Goal: Task Accomplishment & Management: Complete application form

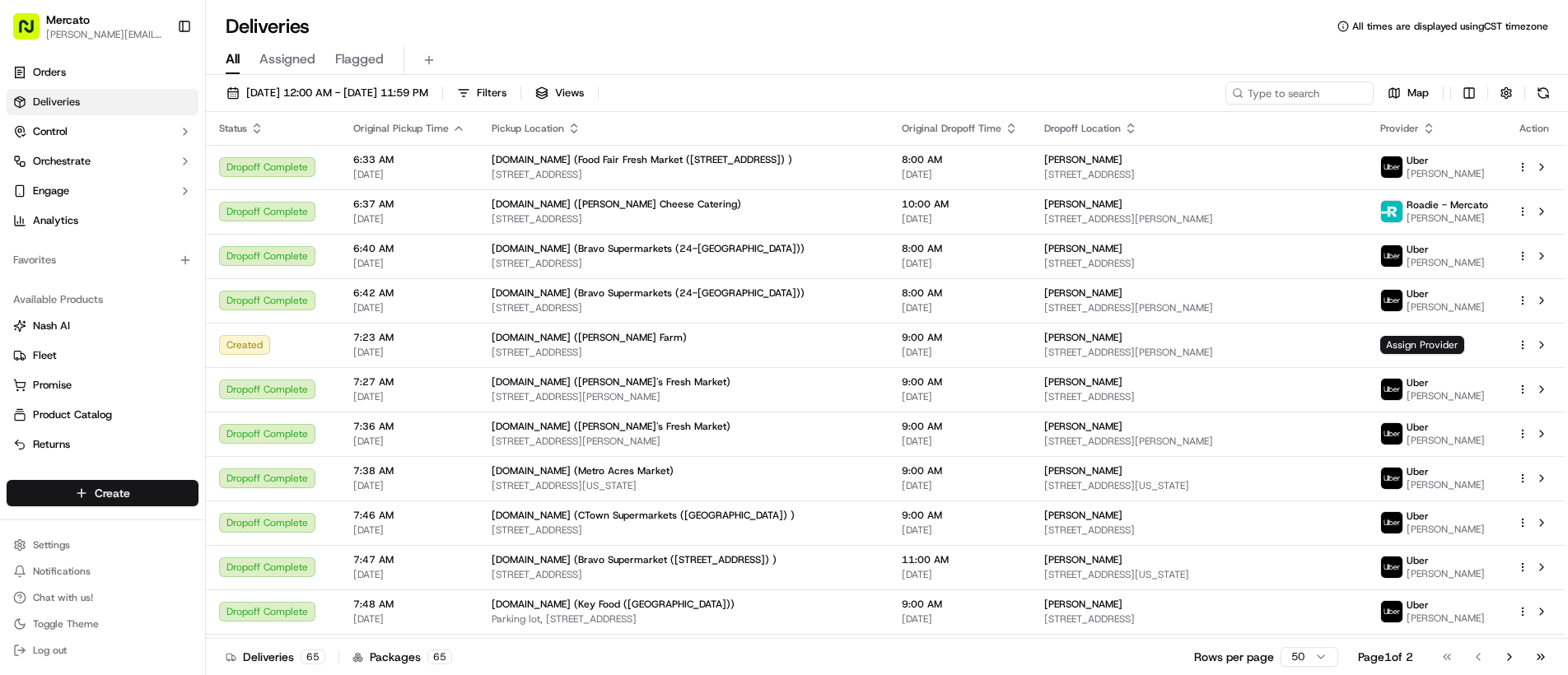
click at [97, 496] on html "Mercato [PERSON_NAME][EMAIL_ADDRESS][PERSON_NAME][DOMAIN_NAME] Toggle Sidebar O…" at bounding box center [784, 337] width 1568 height 675
click at [263, 521] on link "Delivery" at bounding box center [298, 523] width 184 height 30
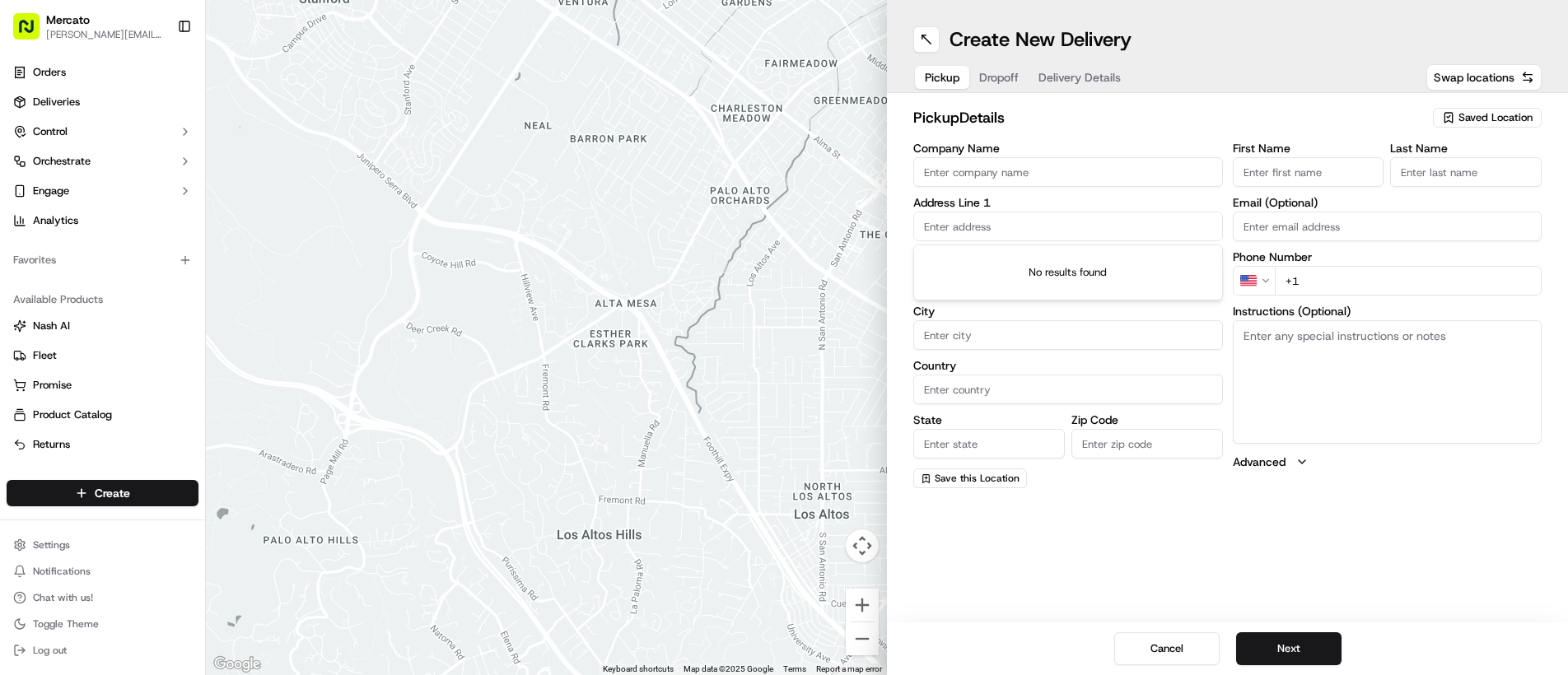
click at [1027, 214] on input "text" at bounding box center [1068, 226] width 310 height 30
paste input "10 Pleasant Street"
click at [1040, 256] on div "10 Pleasant Street, Lexington, MA 02421" at bounding box center [1068, 261] width 301 height 25
type input "[STREET_ADDRESS]"
type input "Lexington"
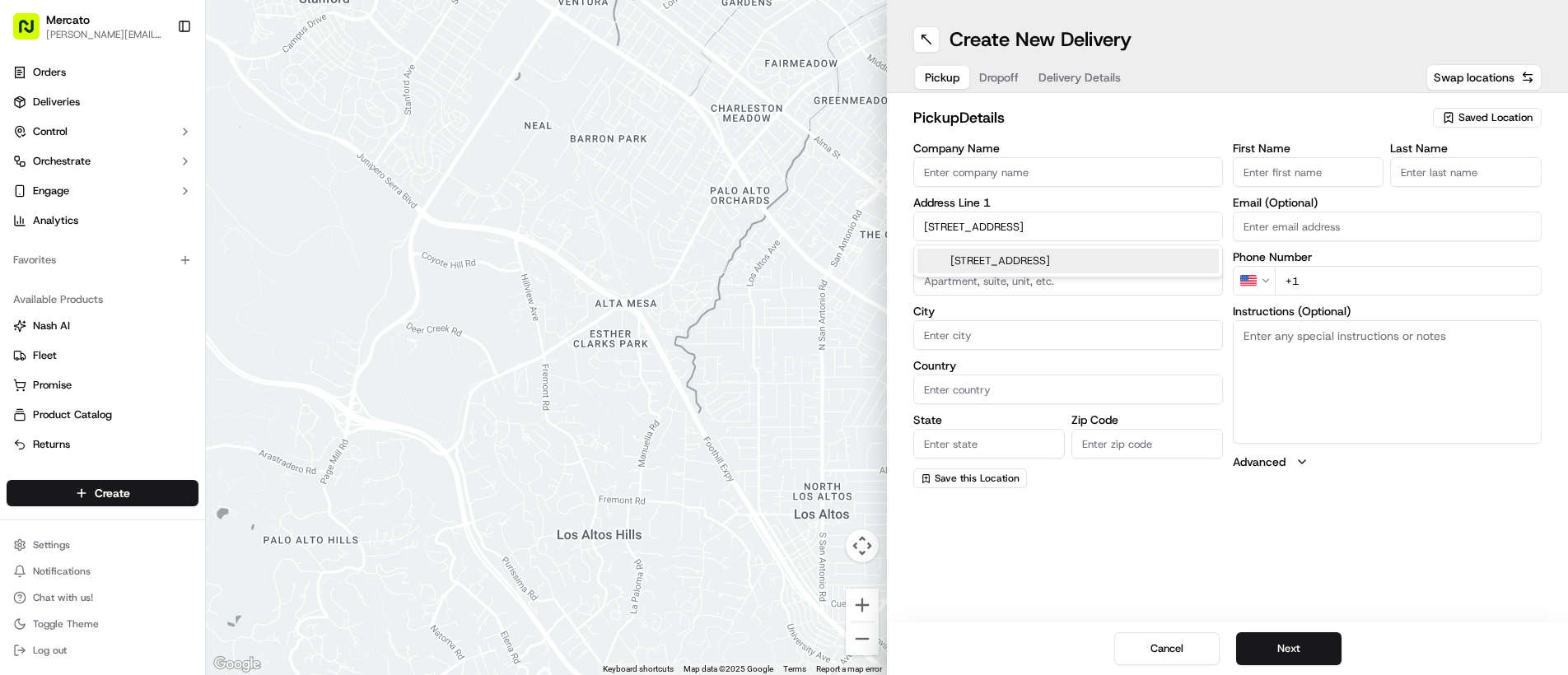
type input "[GEOGRAPHIC_DATA]"
type input "MA"
type input "02421"
type input "10 Pleasant Street"
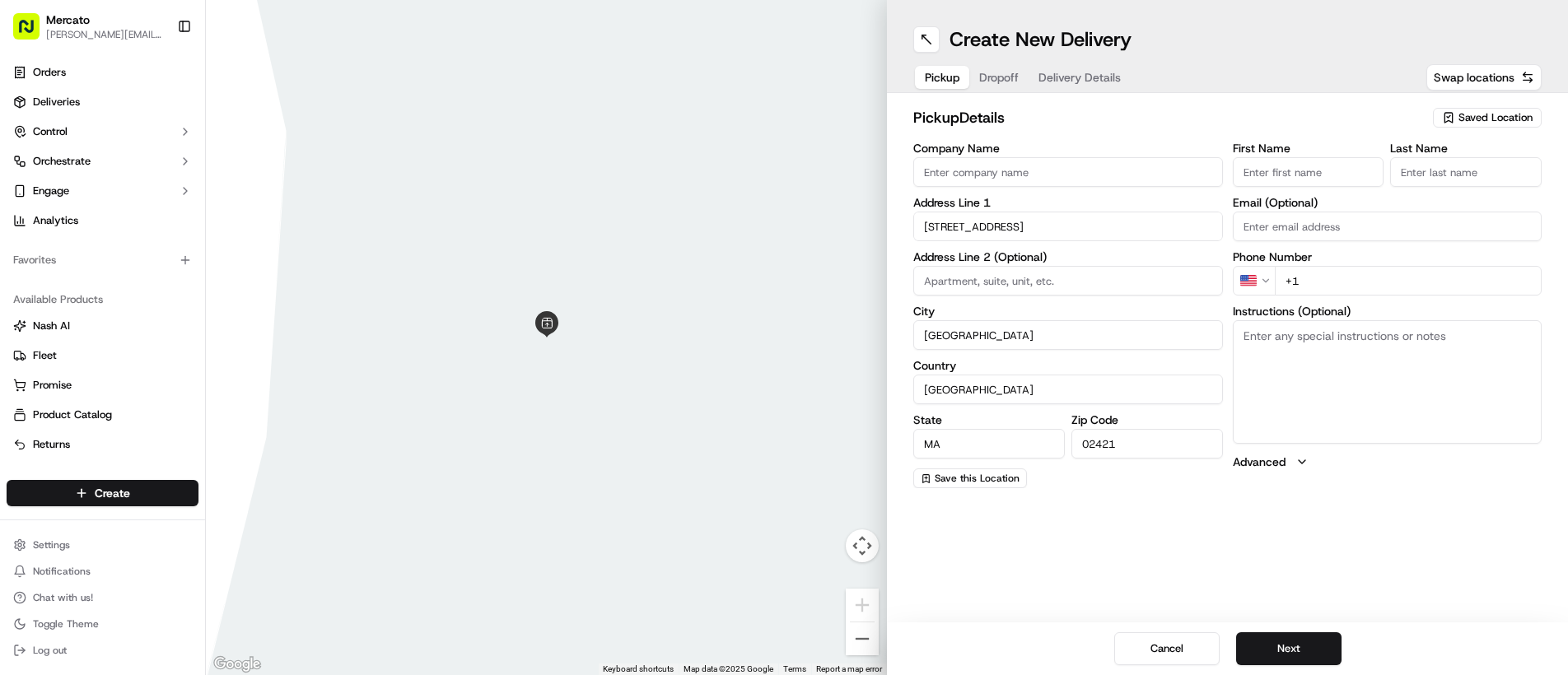
click at [995, 166] on input "Company Name" at bounding box center [1068, 172] width 310 height 30
paste input "[DOMAIN_NAME] ([PERSON_NAME] Farm)"
type input "[DOMAIN_NAME] ([PERSON_NAME] Farm)"
click at [1333, 284] on input "+1" at bounding box center [1408, 280] width 268 height 30
paste input "[PHONE_NUMBER]"
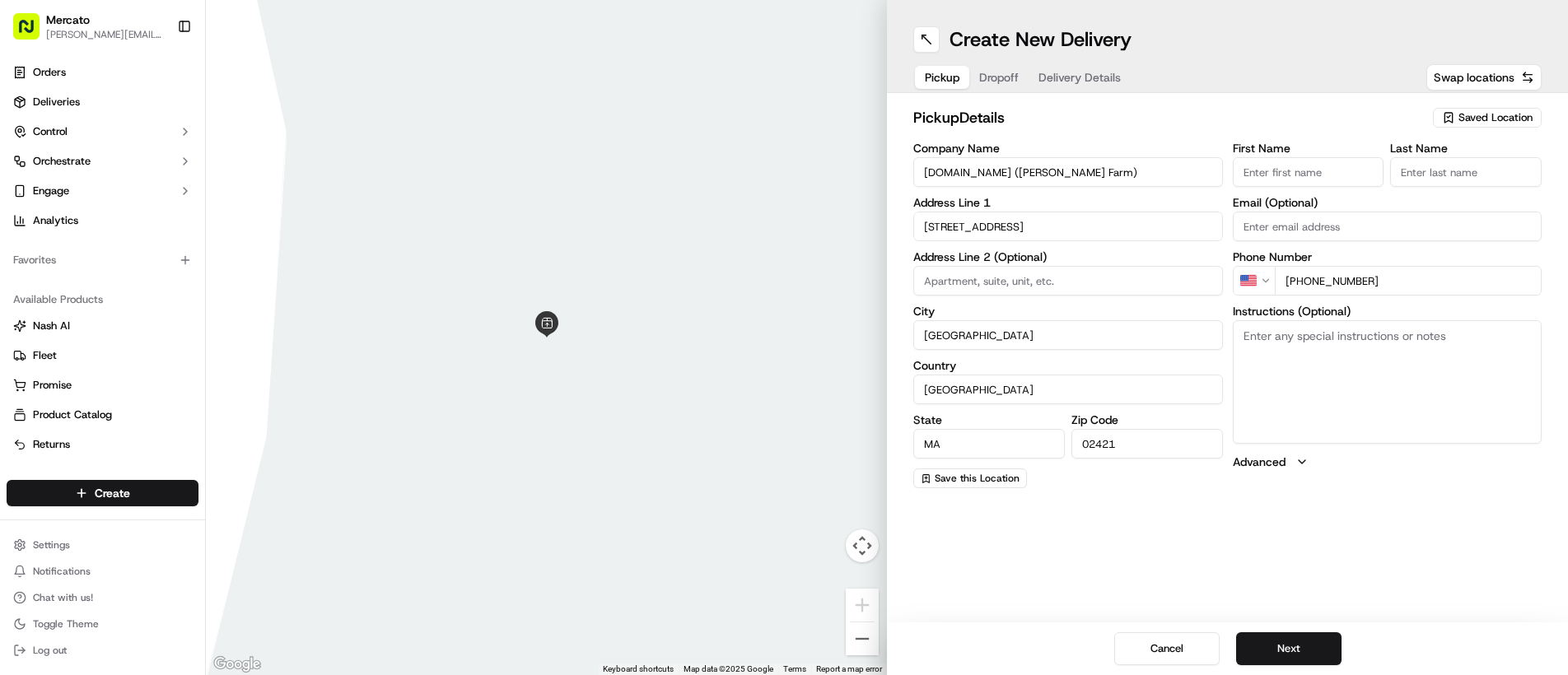
type input "[PHONE_NUMBER]"
click at [1289, 348] on textarea "Instructions (Optional)" at bounding box center [1387, 382] width 310 height 124
paste textarea "Please enter from the driveway to the left of the Wilson Farm Garden Shop. Turn…"
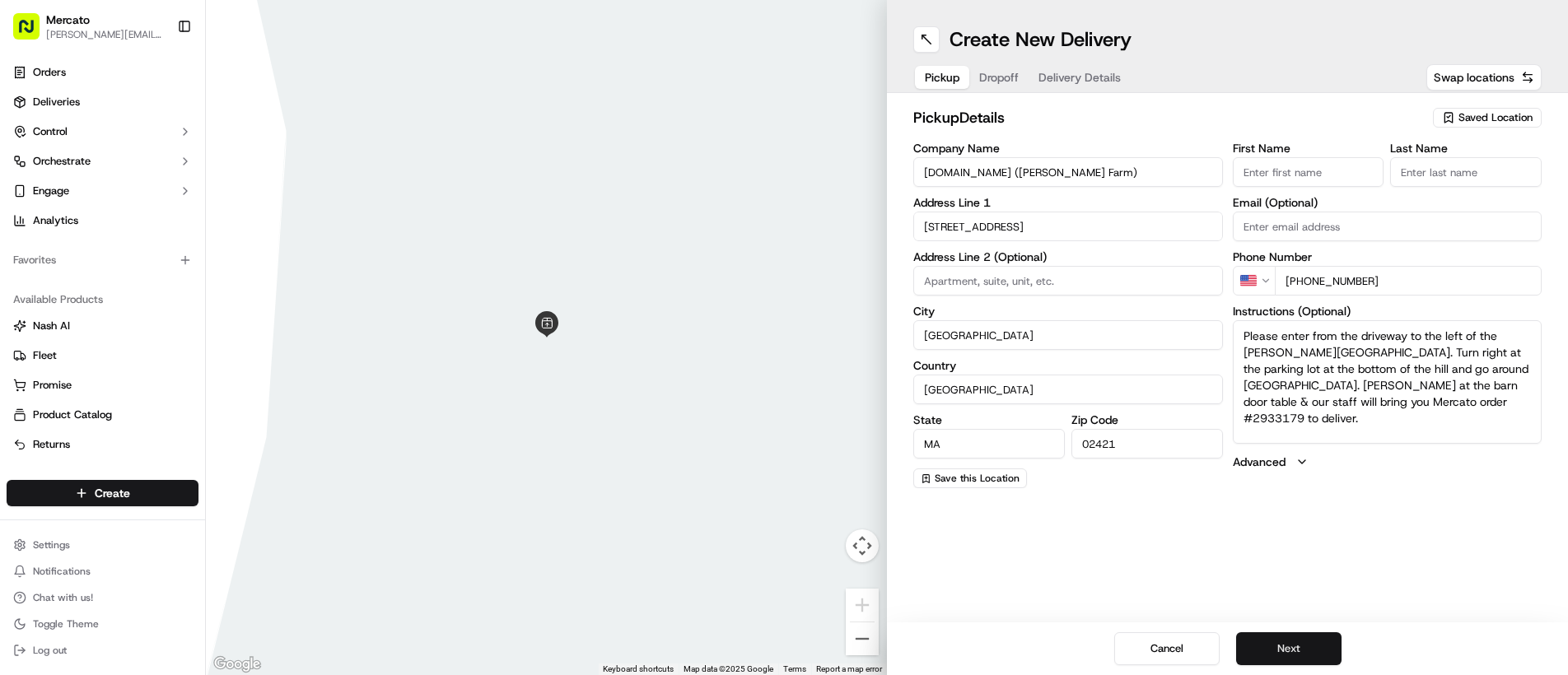
type textarea "Please enter from the driveway to the left of the Wilson Farm Garden Shop. Turn…"
click at [1268, 661] on button "Next" at bounding box center [1288, 648] width 106 height 33
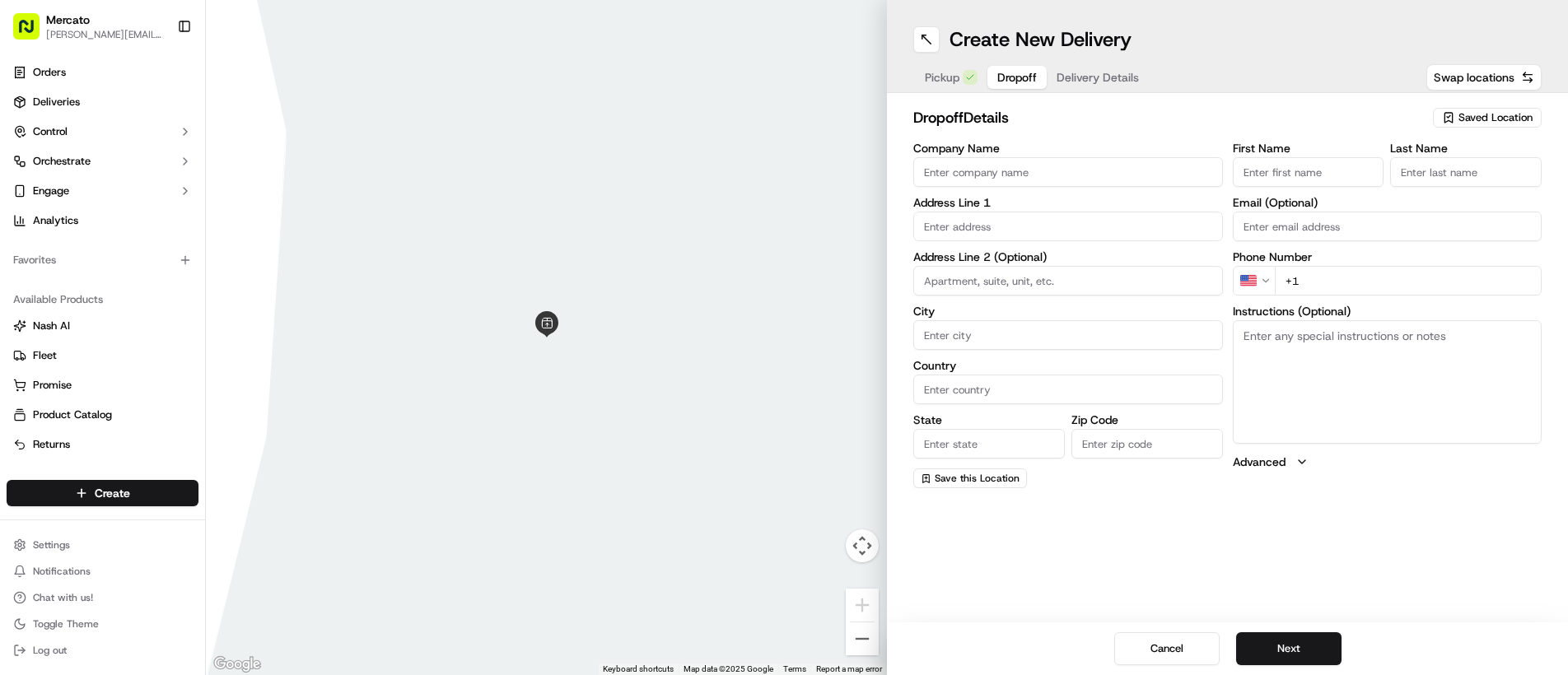
click at [1018, 227] on input "text" at bounding box center [1068, 226] width 310 height 30
paste input "195 Thomas Burgin Pkwy"
click at [1066, 261] on div "195 Thomas Burgin Parkway, Quincy, MA 02169" at bounding box center [1068, 261] width 301 height 25
type input "[STREET_ADDRESS][PERSON_NAME]"
type input "Quincy"
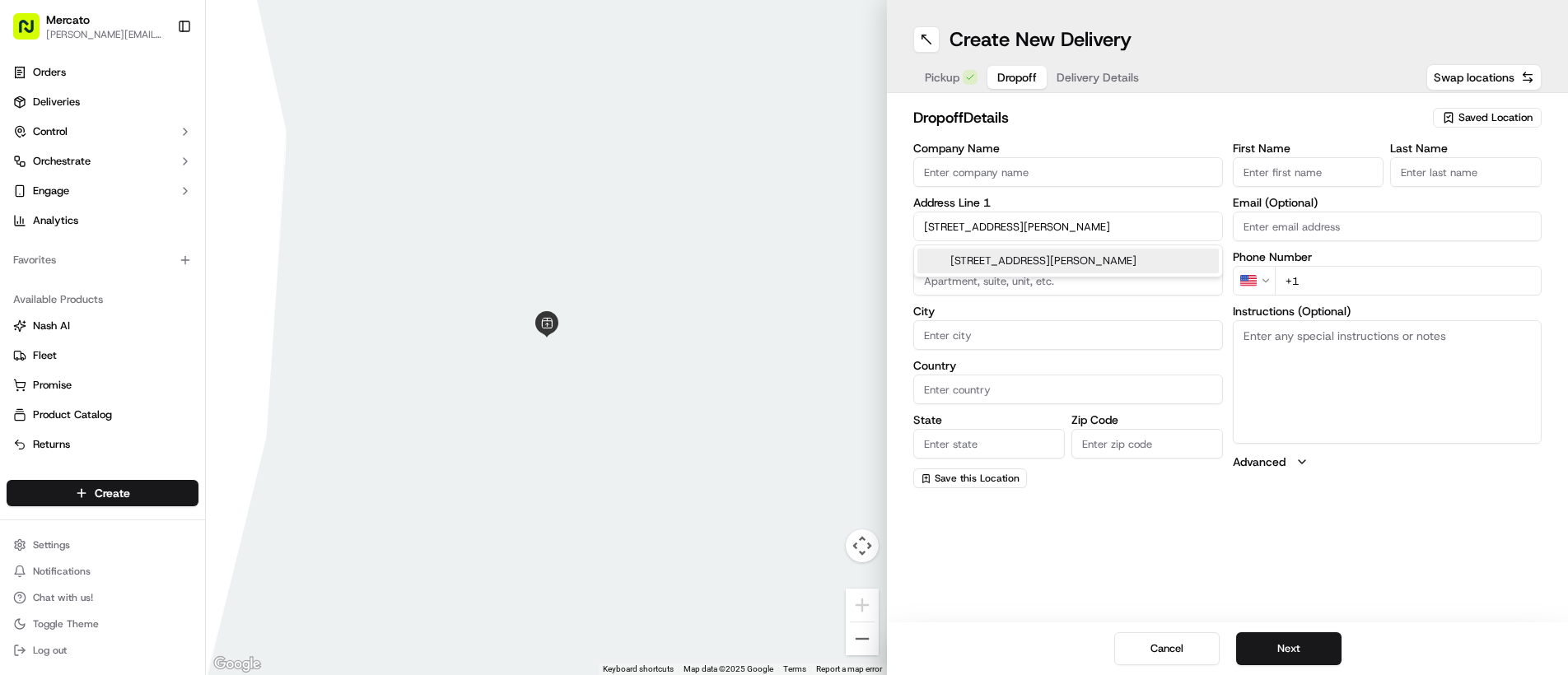
type input "[GEOGRAPHIC_DATA]"
type input "MA"
type input "02169"
type input "195 Thomas Burgin Parkway"
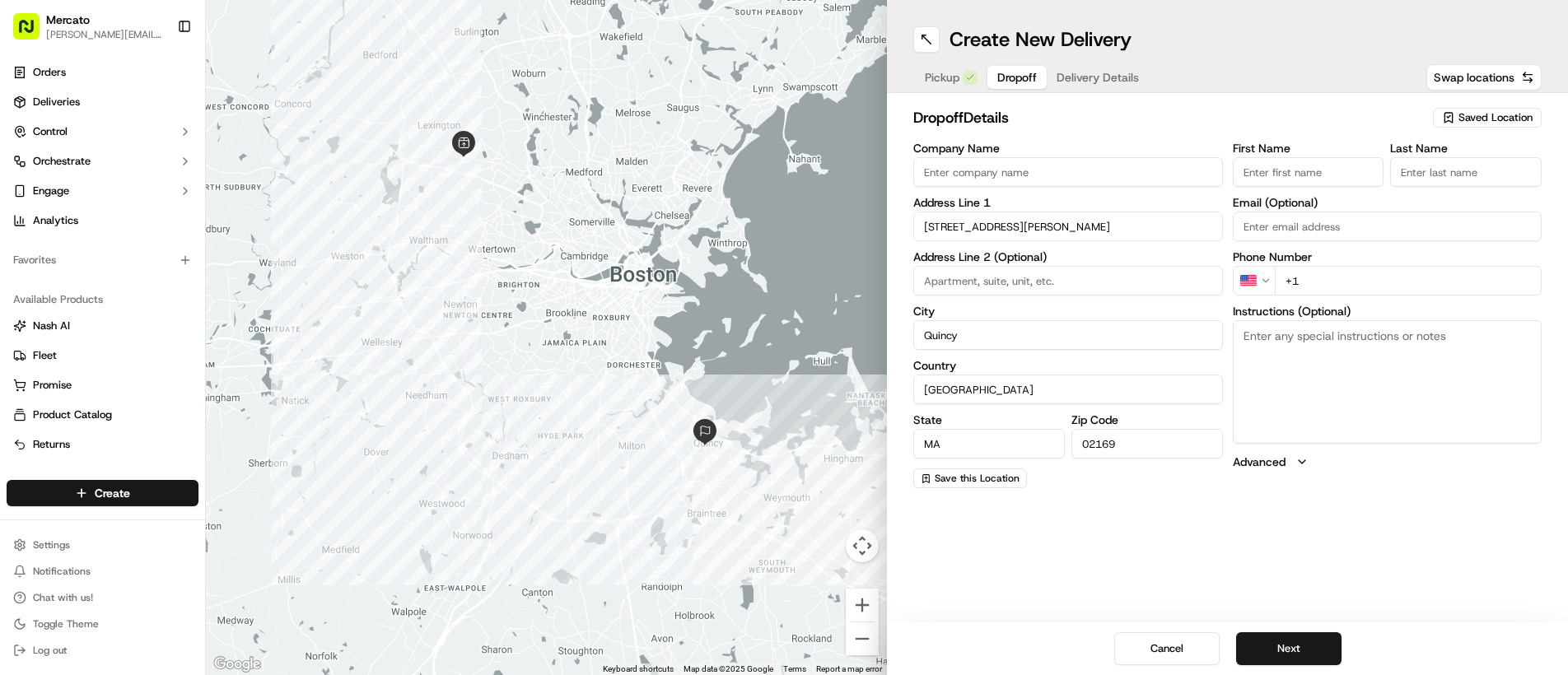
click at [1268, 177] on input "First Name" at bounding box center [1308, 172] width 152 height 30
type input "Tahsin"
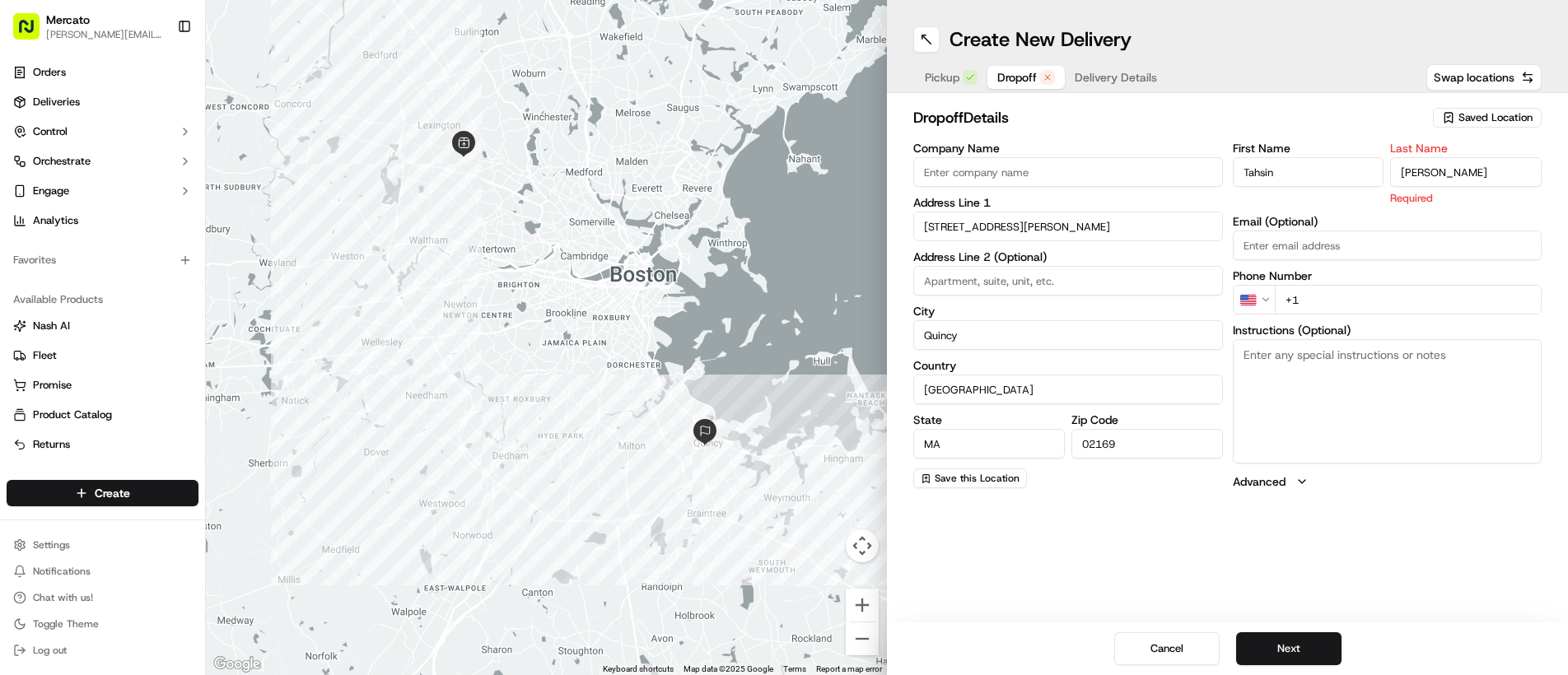
type input "Mohammed"
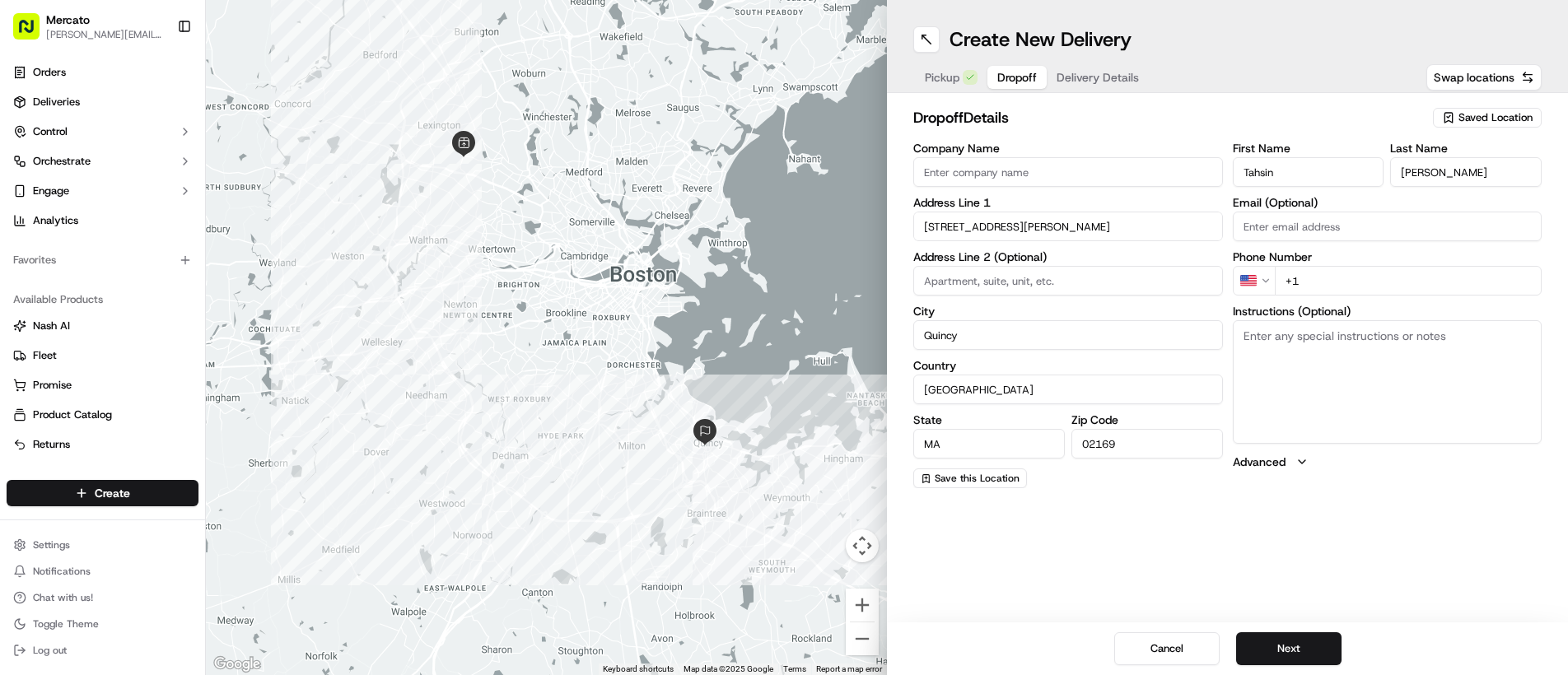
click at [1359, 297] on div "First Name Tahsin Last Name Mohammed Email (Optional) Phone Number US +1 Instru…" at bounding box center [1387, 315] width 310 height 346
paste input "617 816 6283"
type input "+1 617 816 6283"
click at [1299, 354] on textarea "Instructions (Optional)" at bounding box center [1387, 382] width 310 height 124
paste textarea "Mention you are here with Mercato. Tahsin is located at/in unit 502. Please cal…"
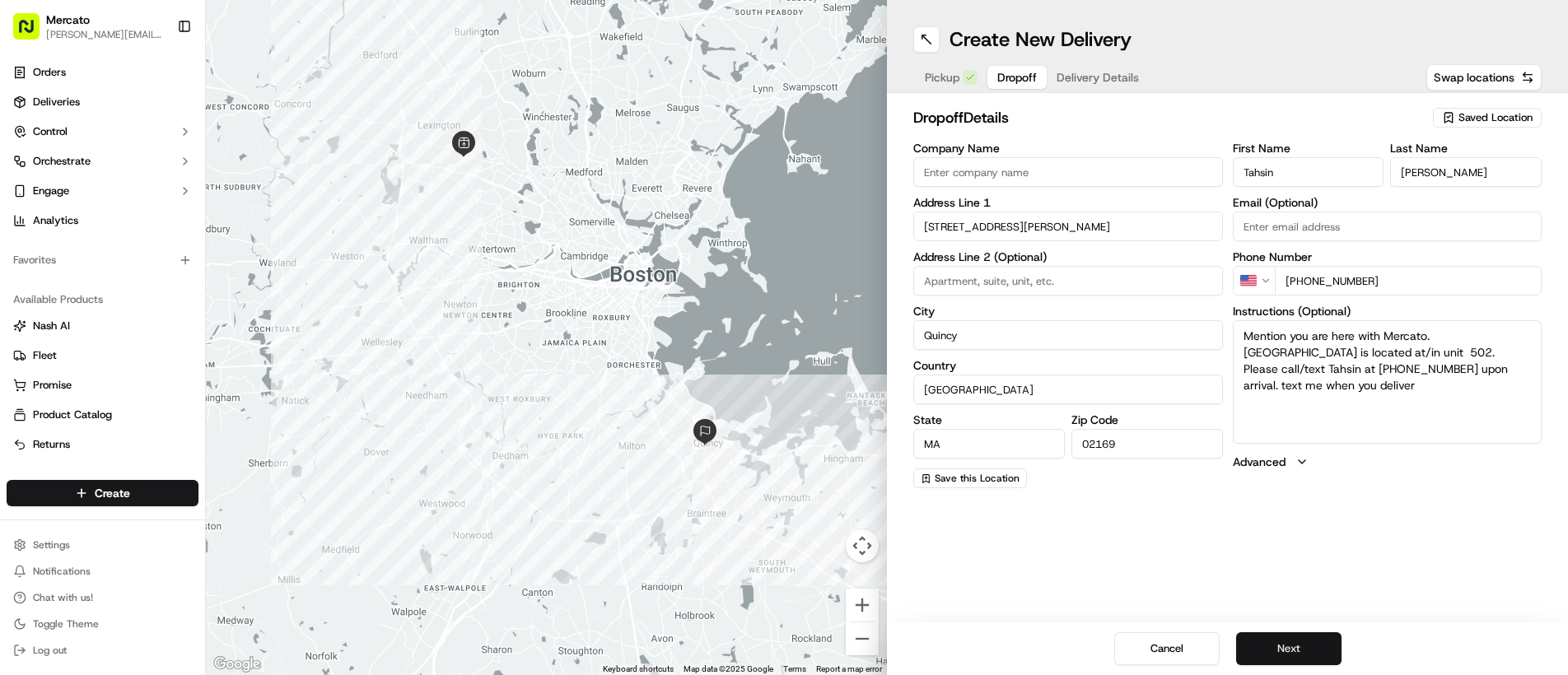
type textarea "Mention you are here with Mercato. Tahsin is located at/in unit 502. Please cal…"
click at [1303, 648] on button "Next" at bounding box center [1288, 648] width 106 height 33
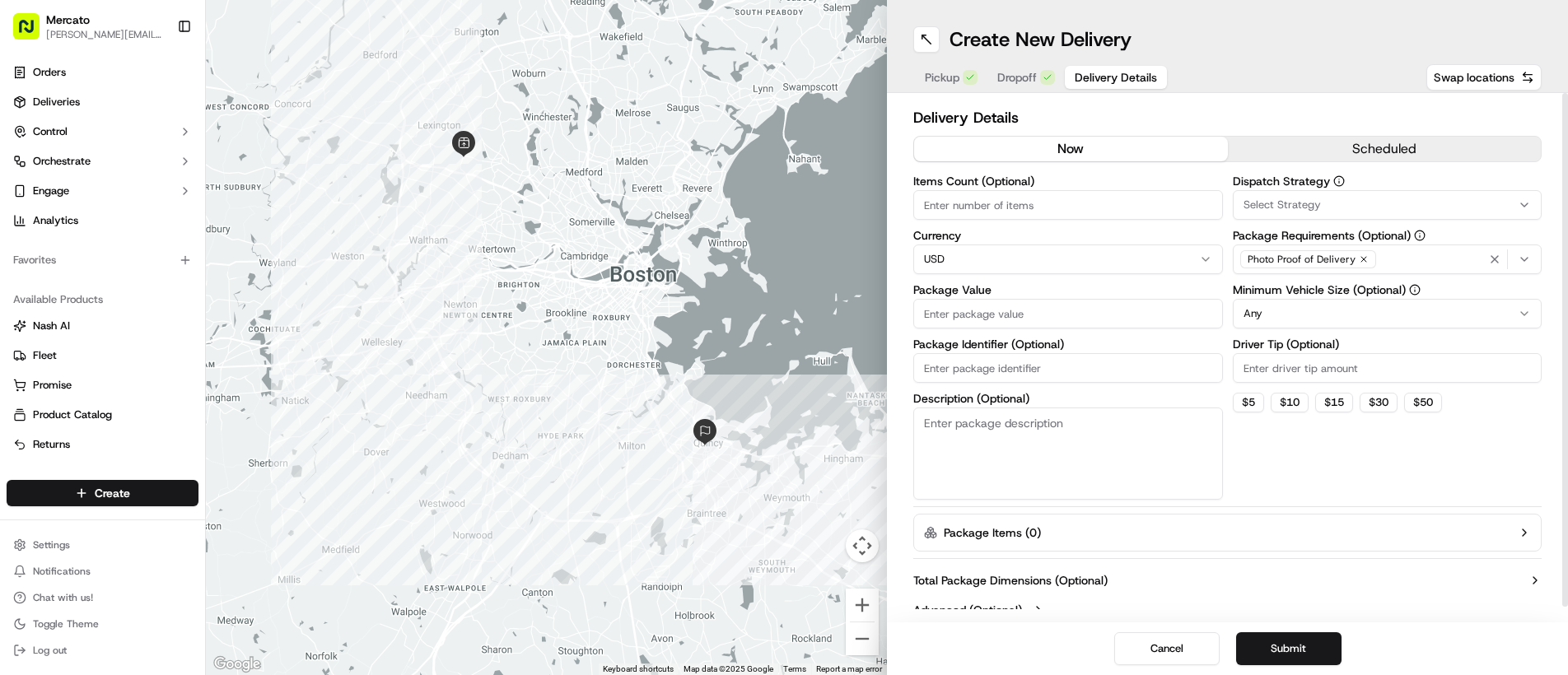
click at [955, 319] on input "Package Value" at bounding box center [1068, 313] width 310 height 30
type input "87.73"
click at [977, 375] on input "Package Identifier (Optional)" at bounding box center [1068, 368] width 310 height 30
paste input "Order #2933179"
type input "Order #2933179"
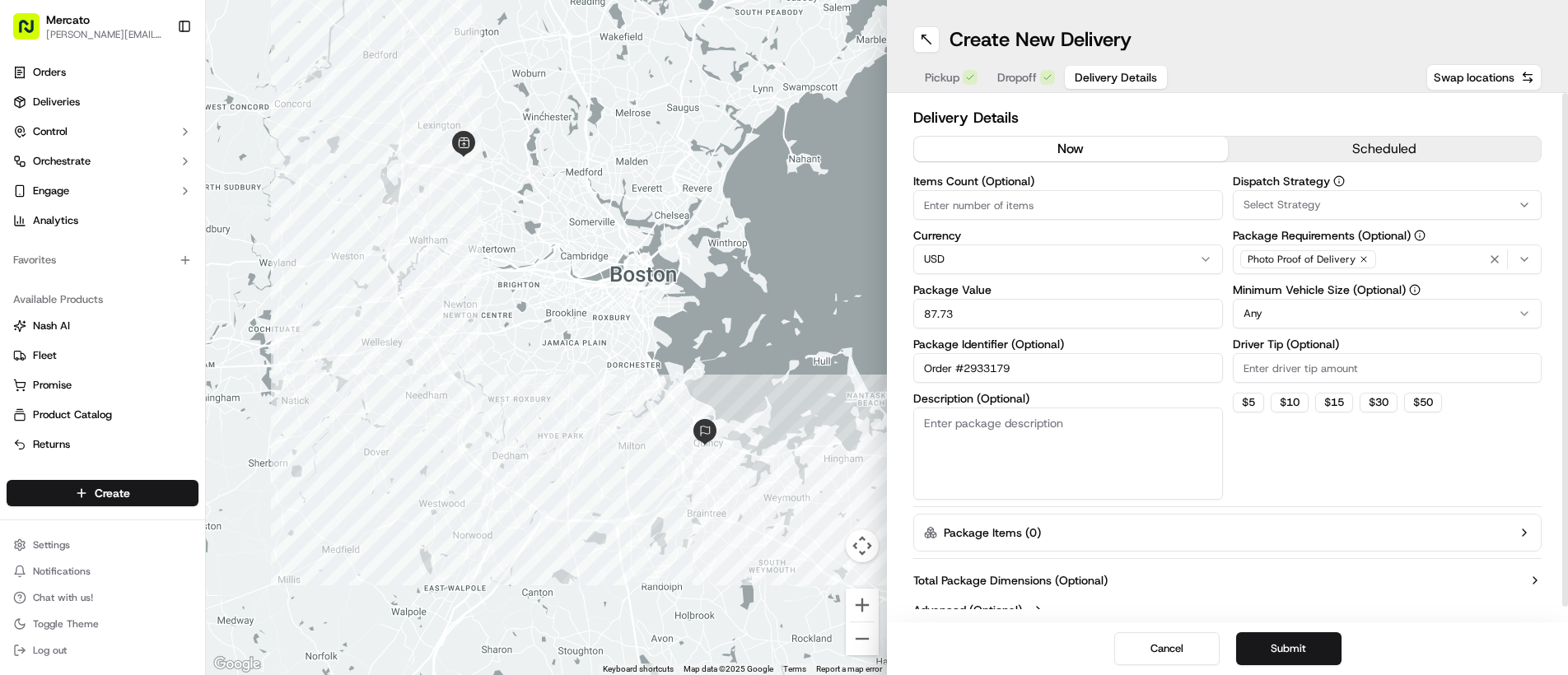
click at [1291, 375] on input "Driver Tip (Optional)" at bounding box center [1387, 368] width 310 height 30
type input "4.48"
click at [1299, 645] on button "Submit" at bounding box center [1288, 648] width 106 height 33
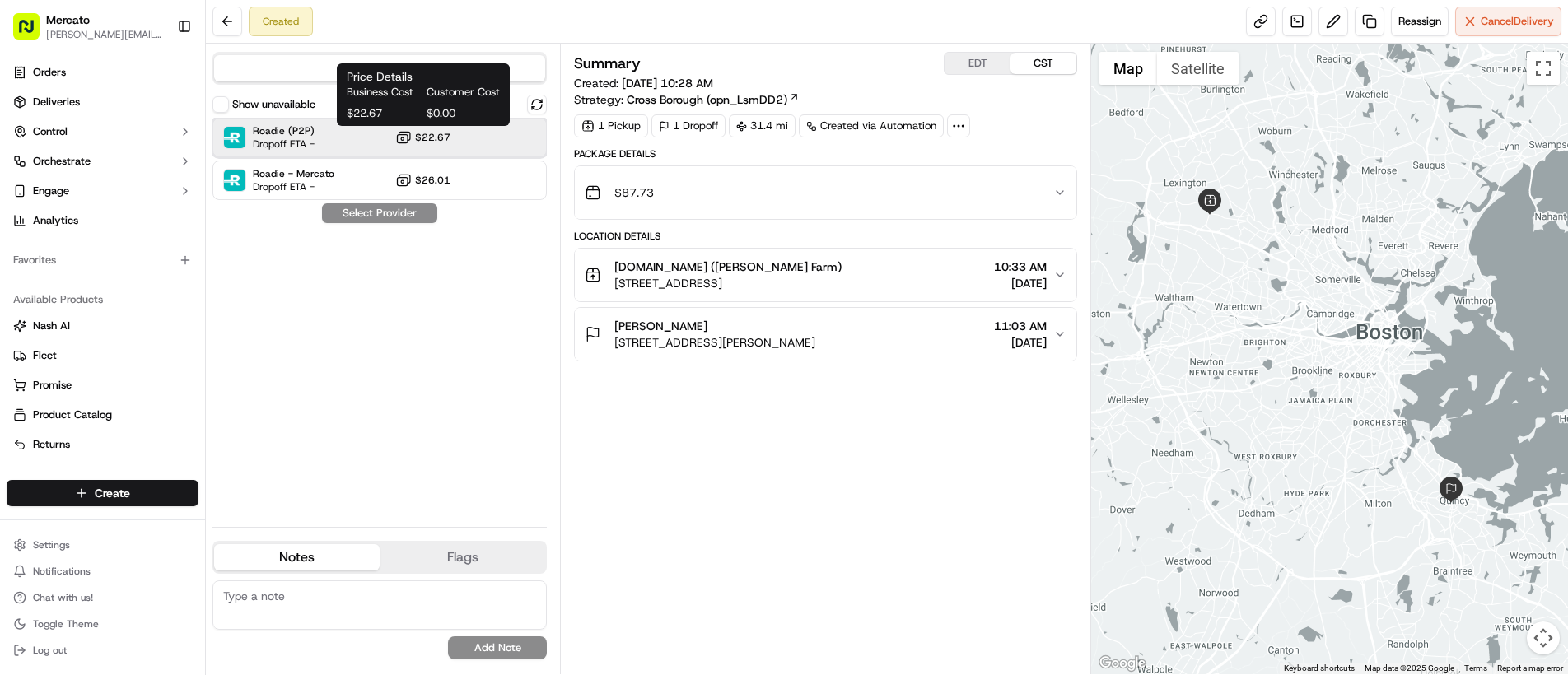
click at [334, 145] on div "Roadie (P2P) Dropoff ETA - $22.67" at bounding box center [380, 137] width 335 height 39
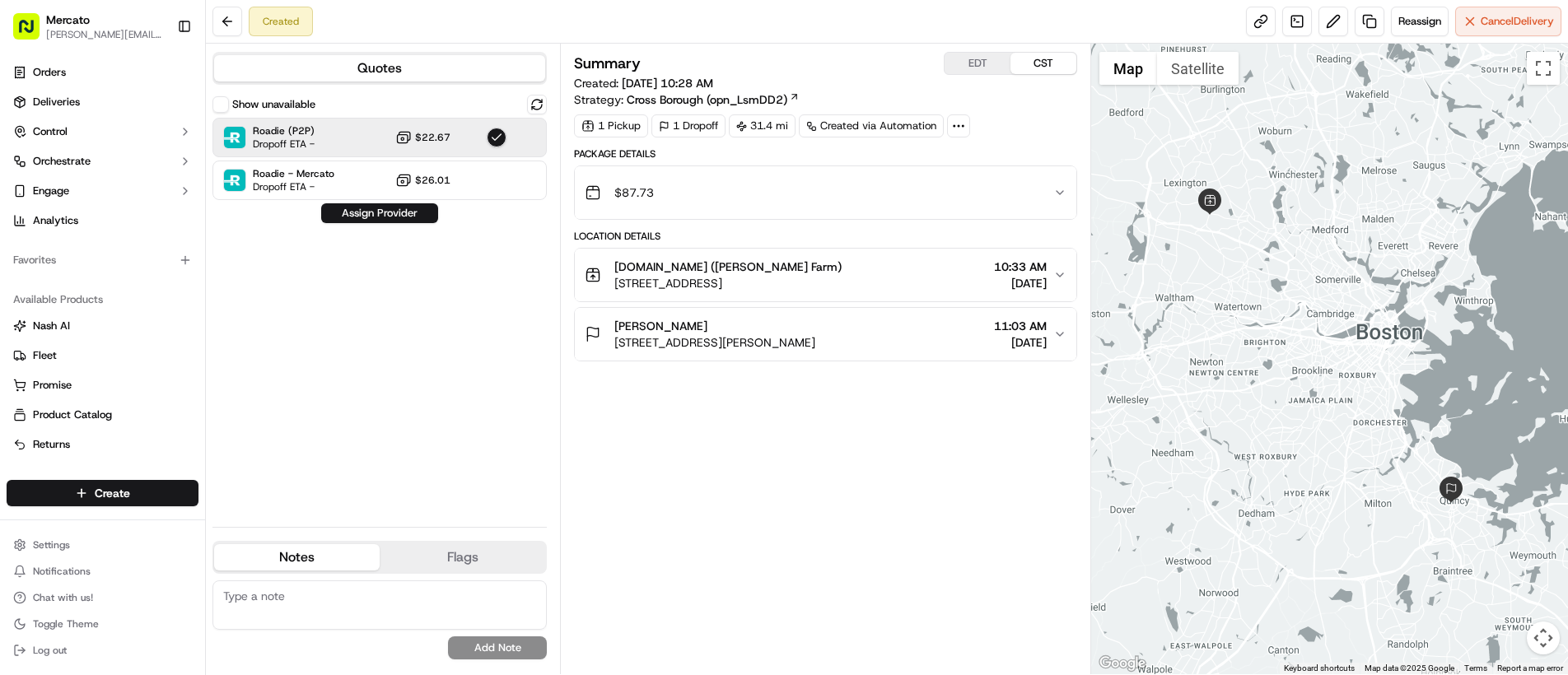
drag, startPoint x: 346, startPoint y: 212, endPoint x: 329, endPoint y: 209, distance: 17.3
click at [345, 212] on button "Assign Provider" at bounding box center [379, 213] width 117 height 20
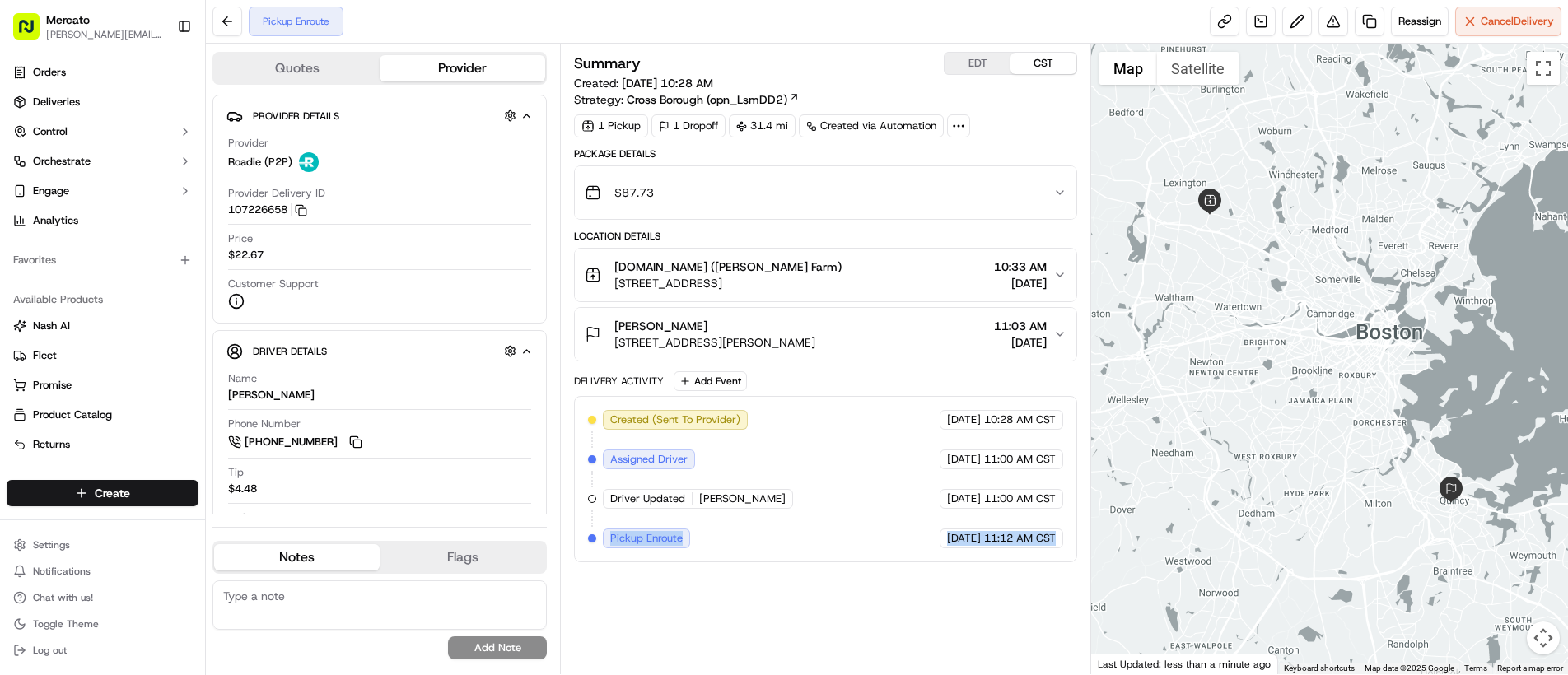
drag, startPoint x: 626, startPoint y: 534, endPoint x: 1027, endPoint y: 549, distance: 401.3
click at [1027, 549] on div "Created (Sent To Provider) Roadie (P2P) 09/18/2025 10:28 AM CST Assigned Driver…" at bounding box center [826, 479] width 503 height 166
copy div "Pickup Enroute Roadie (P2P) 09/18/2025 11:12 AM CST"
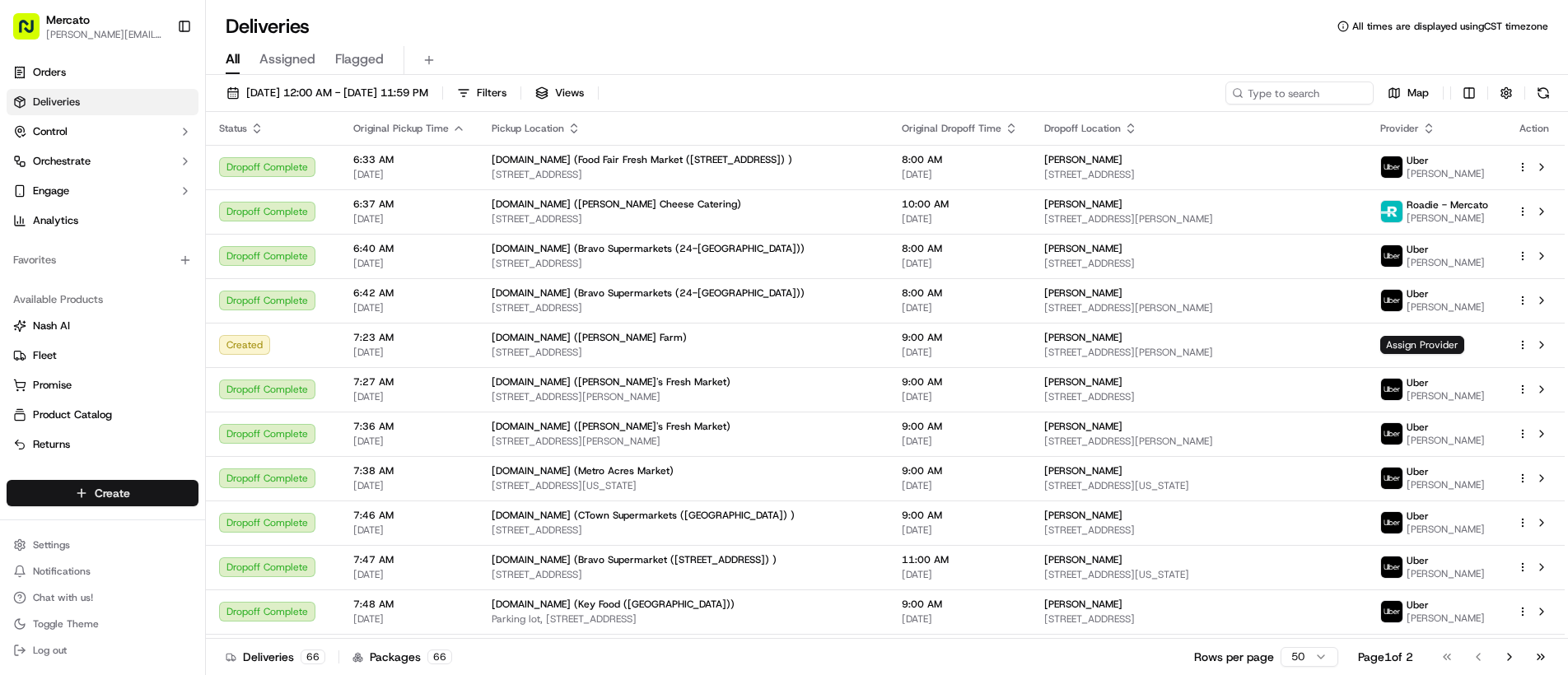
click at [157, 491] on html "Mercato [PERSON_NAME][EMAIL_ADDRESS][PERSON_NAME][DOMAIN_NAME] Toggle Sidebar O…" at bounding box center [784, 337] width 1568 height 675
click at [240, 532] on link "Delivery" at bounding box center [298, 523] width 184 height 30
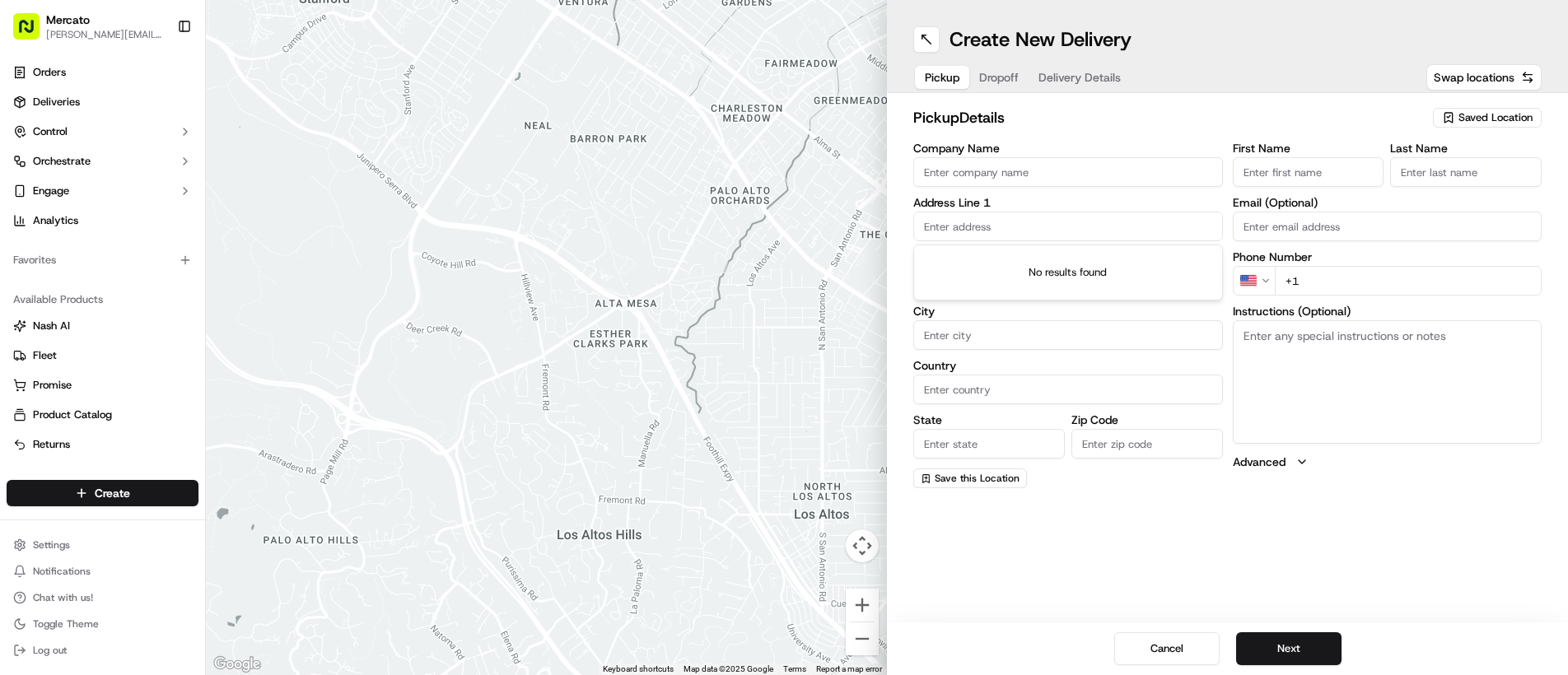
click at [997, 230] on input "text" at bounding box center [1068, 226] width 310 height 30
paste input "[STREET_ADDRESS]"
click at [1021, 263] on div "[STREET_ADDRESS]" at bounding box center [1068, 261] width 301 height 25
type input "[STREET_ADDRESS]"
type input "[GEOGRAPHIC_DATA]"
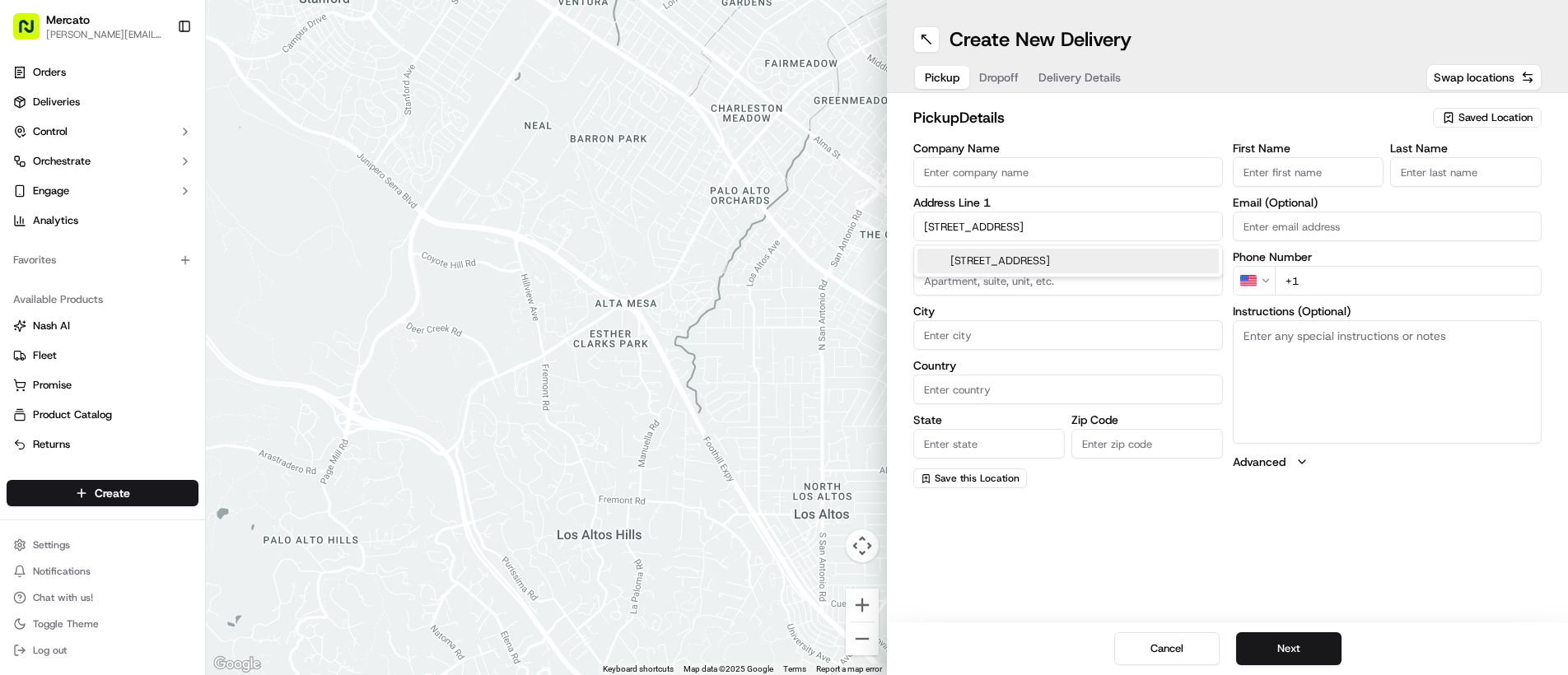
type input "[GEOGRAPHIC_DATA]"
type input "PA"
type input "19107"
type input "[STREET_ADDRESS]"
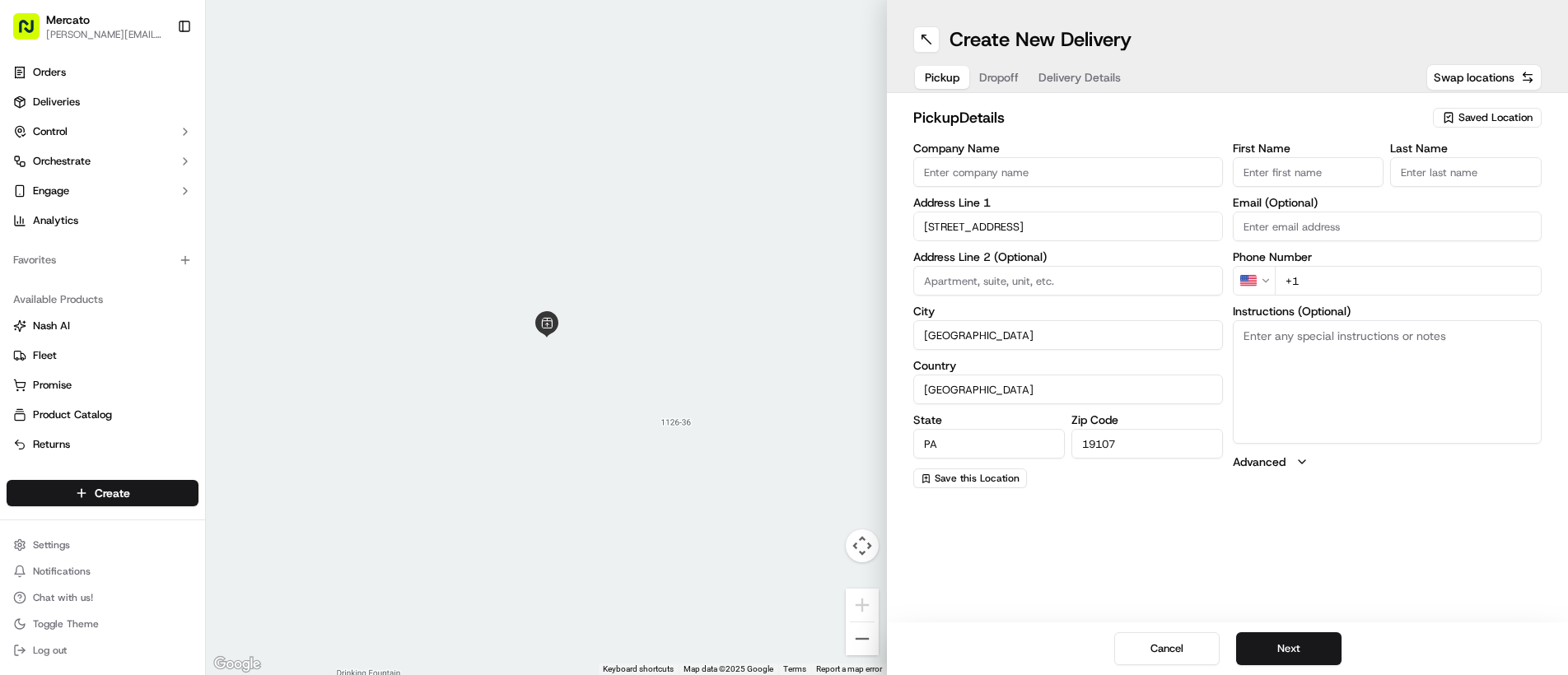
click at [996, 174] on input "Company Name" at bounding box center [1068, 172] width 310 height 30
paste input "[DOMAIN_NAME] (Reading Terminal Market - Fulfillment Center)"
type input "[DOMAIN_NAME] (Reading Terminal Market - Fulfillment Center)"
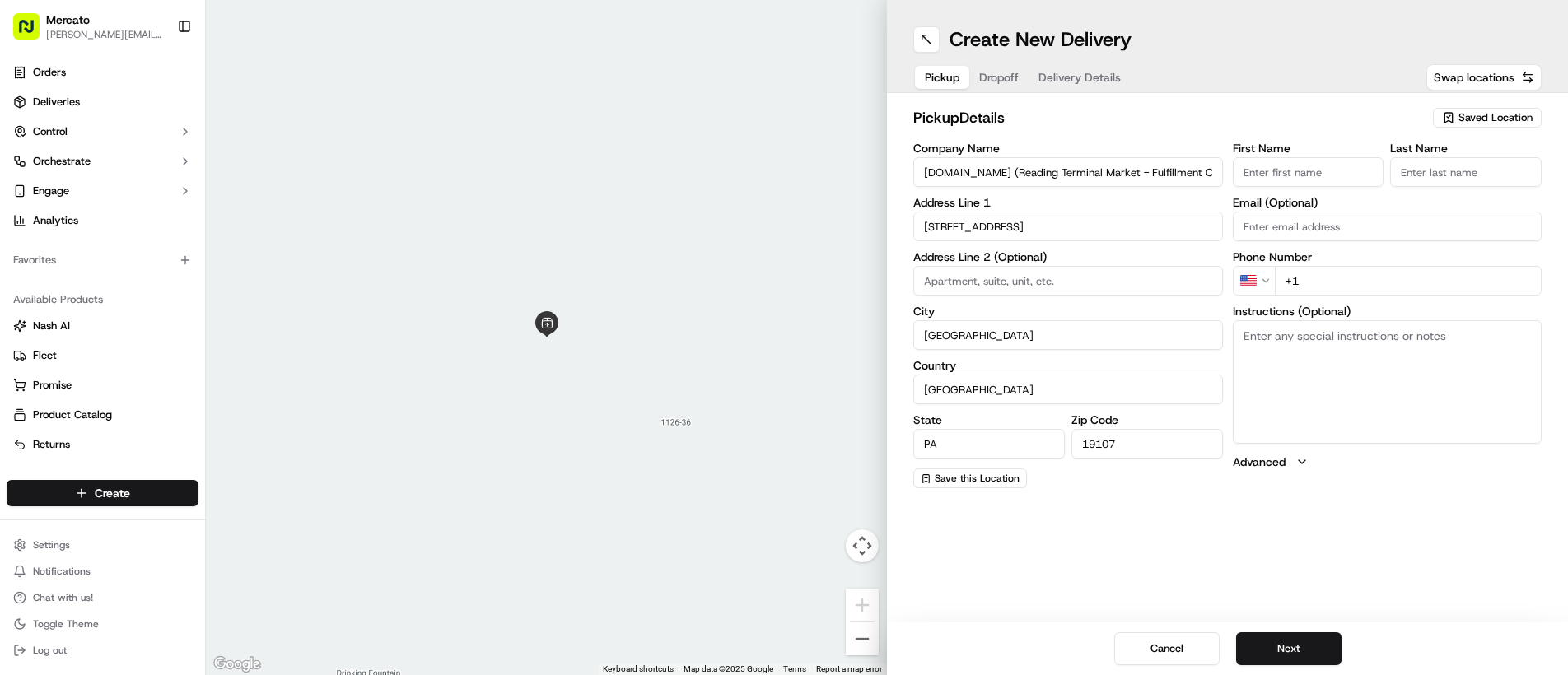
click at [1274, 371] on textarea "Instructions (Optional)" at bounding box center [1387, 382] width 310 height 124
paste textarea "Please go inside [GEOGRAPHIC_DATA], on the [GEOGRAPHIC_DATA] side, visit the [G…"
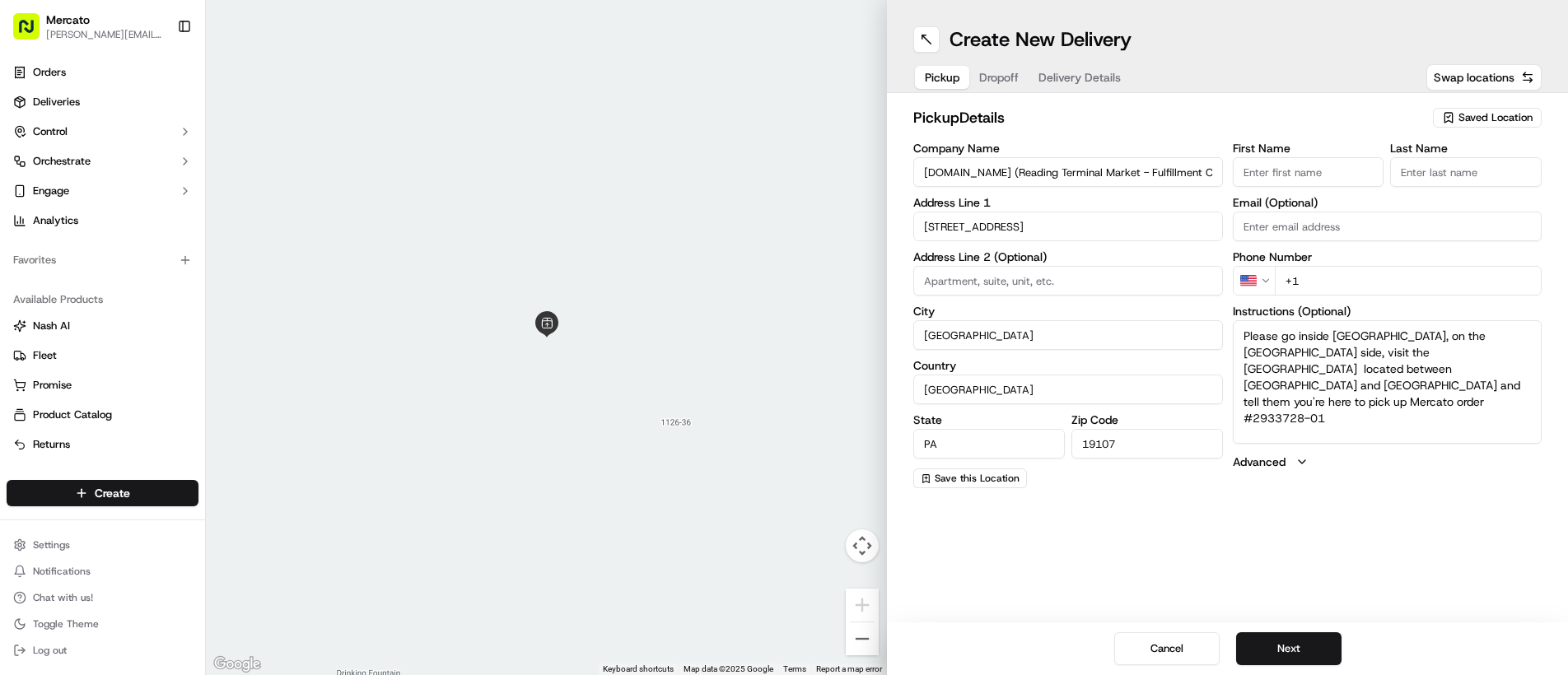
type textarea "Please go inside [GEOGRAPHIC_DATA], on the [GEOGRAPHIC_DATA] side, visit the [G…"
click at [1331, 281] on input "+1" at bounding box center [1408, 280] width 268 height 30
paste input "[PHONE_NUMBER]"
type input "[PHONE_NUMBER]"
click at [1297, 643] on button "Next" at bounding box center [1288, 648] width 106 height 33
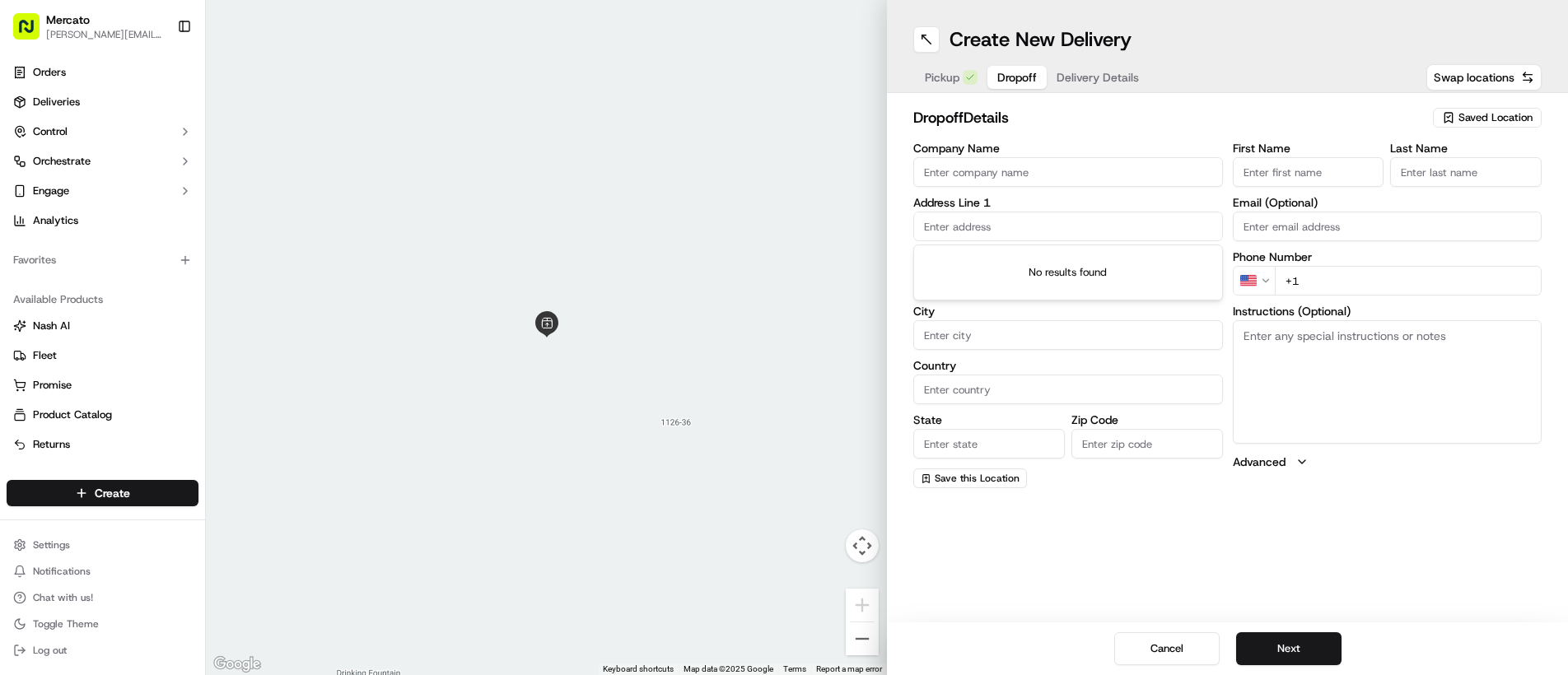
click at [960, 229] on input "text" at bounding box center [1068, 226] width 310 height 30
paste input "[STREET_ADDRESS]"
click at [971, 263] on div "[STREET_ADDRESS]" at bounding box center [1068, 261] width 301 height 25
type input "[STREET_ADDRESS]"
type input "[GEOGRAPHIC_DATA]"
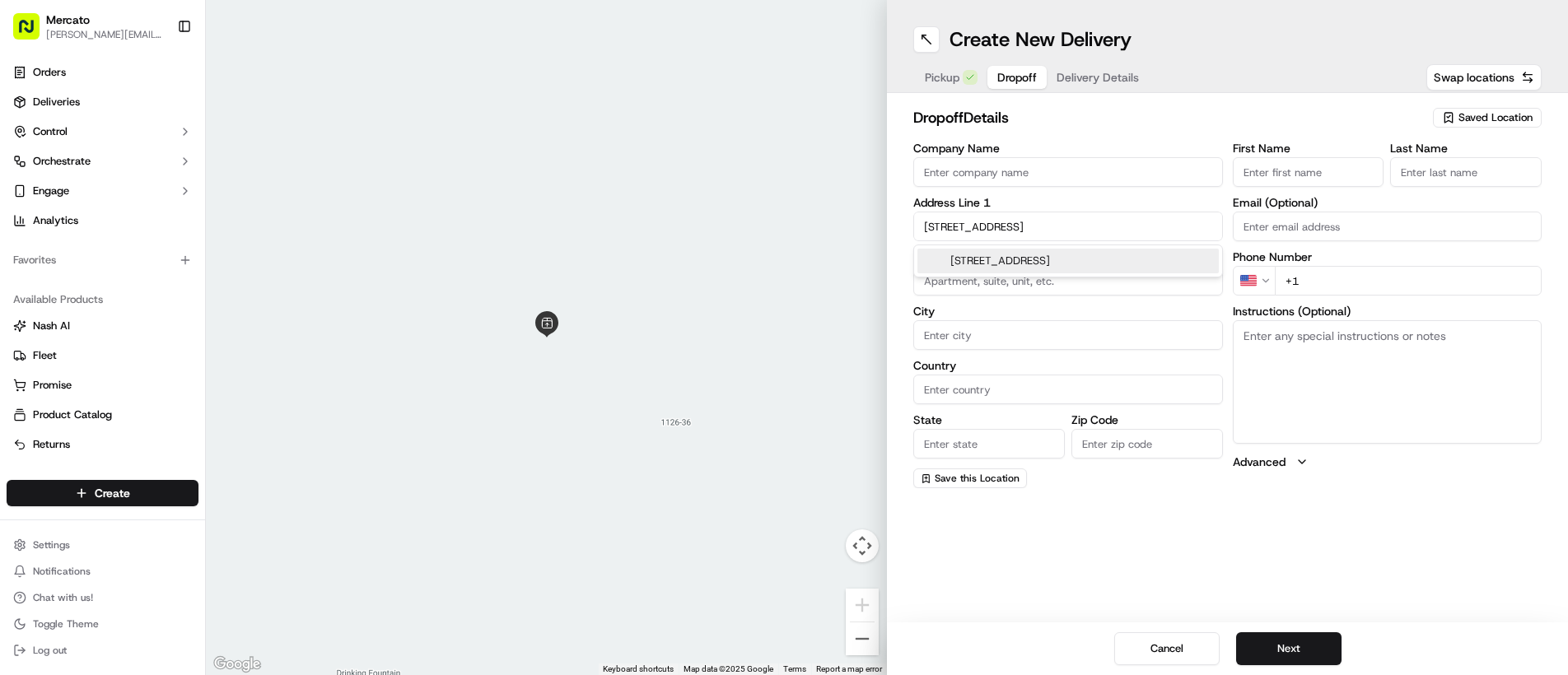
type input "[GEOGRAPHIC_DATA]"
type input "PA"
type input "19147"
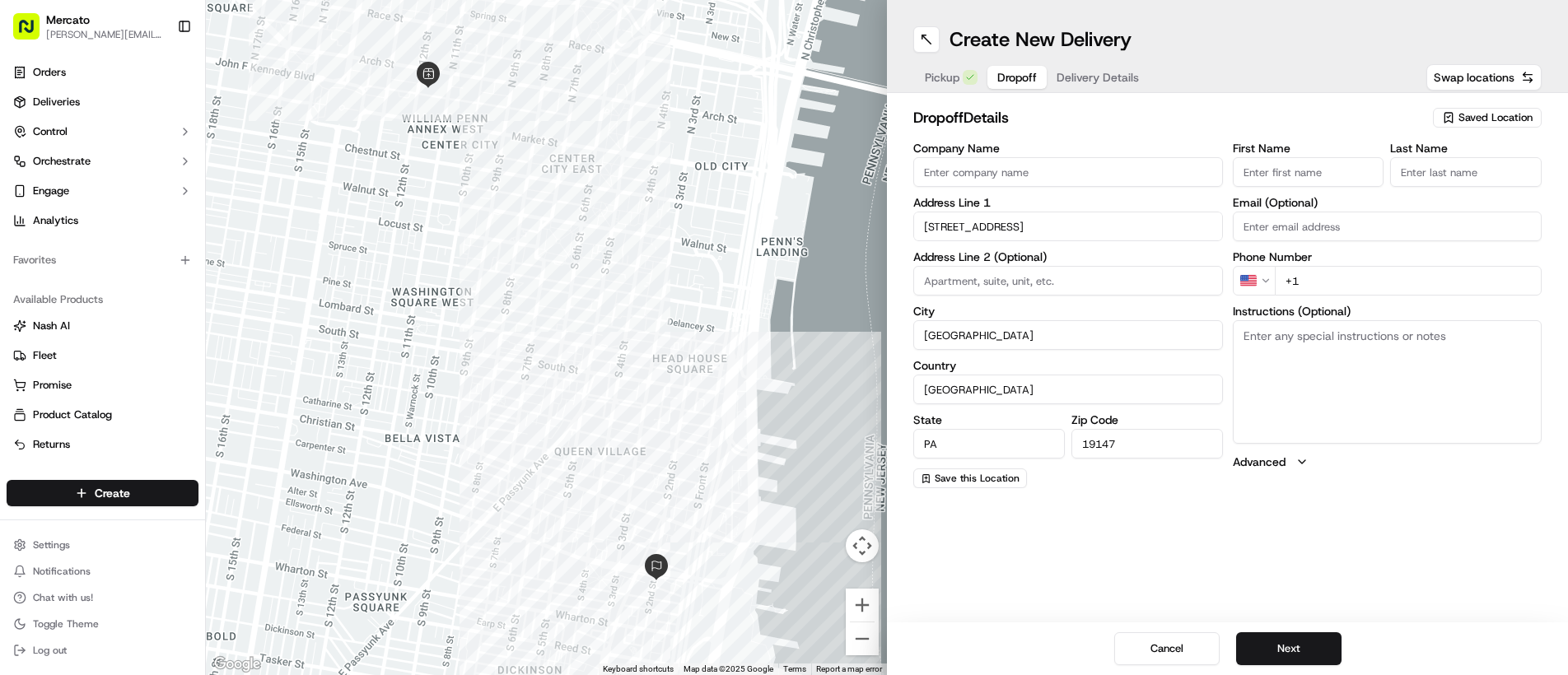
click at [1278, 180] on input "First Name" at bounding box center [1308, 172] width 152 height 30
type input "[PERSON_NAME]"
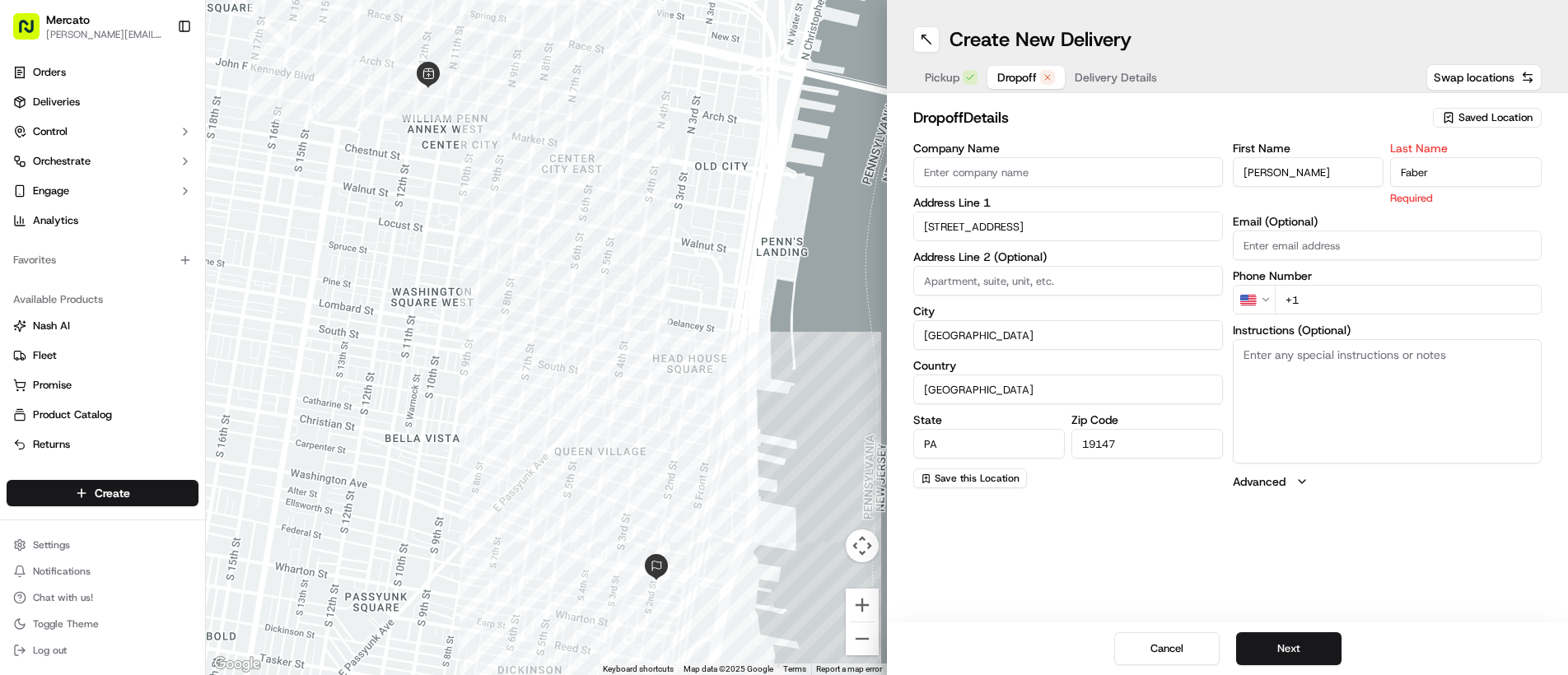
type input "Faber"
click at [1323, 294] on input "+1" at bounding box center [1408, 299] width 268 height 30
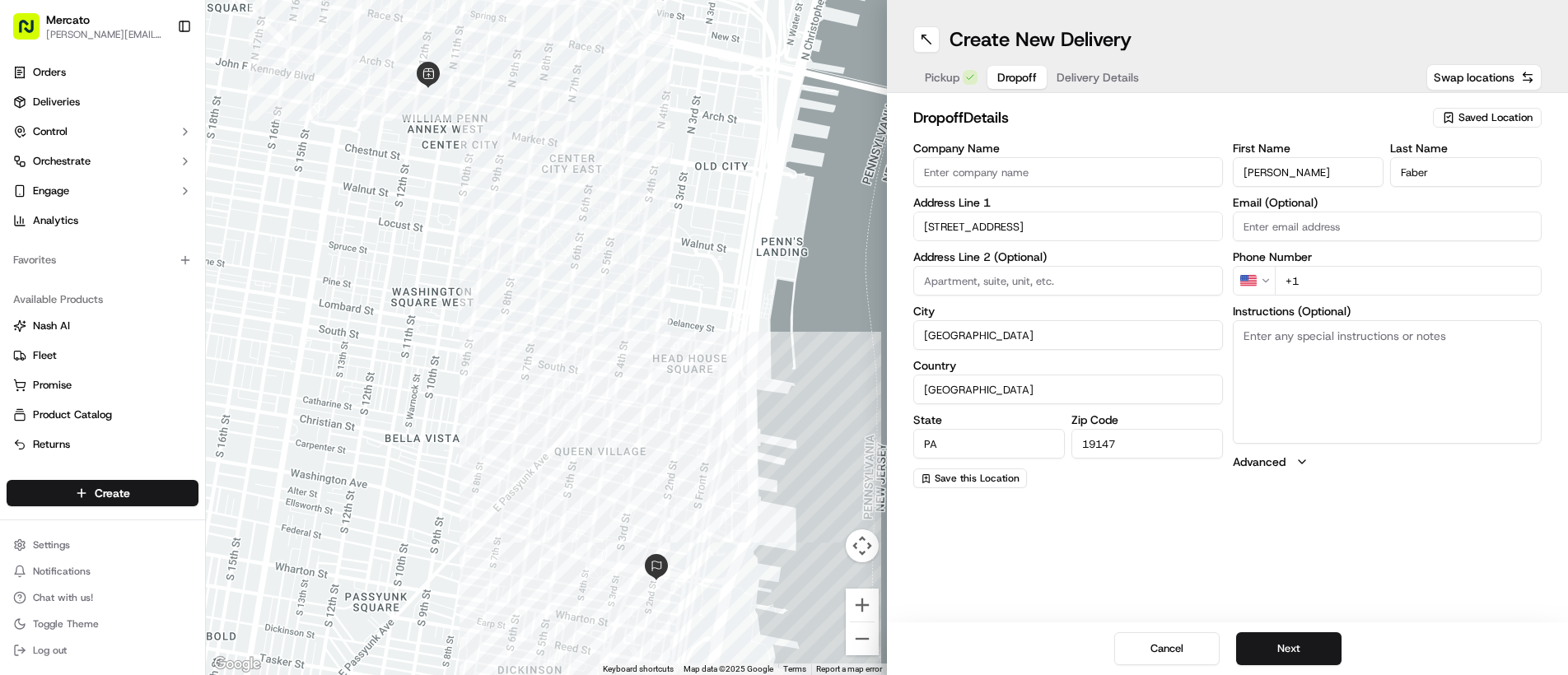
paste input "[PHONE_NUMBER]"
type input "[PHONE_NUMBER]"
click at [1281, 374] on textarea "Instructions (Optional)" at bounding box center [1387, 382] width 310 height 124
paste textarea "Mention you are here with Mercato. Please call/text [PERSON_NAME] at [PHONE_NUM…"
type textarea "Mention you are here with Mercato. Please call/text [PERSON_NAME] at [PHONE_NUM…"
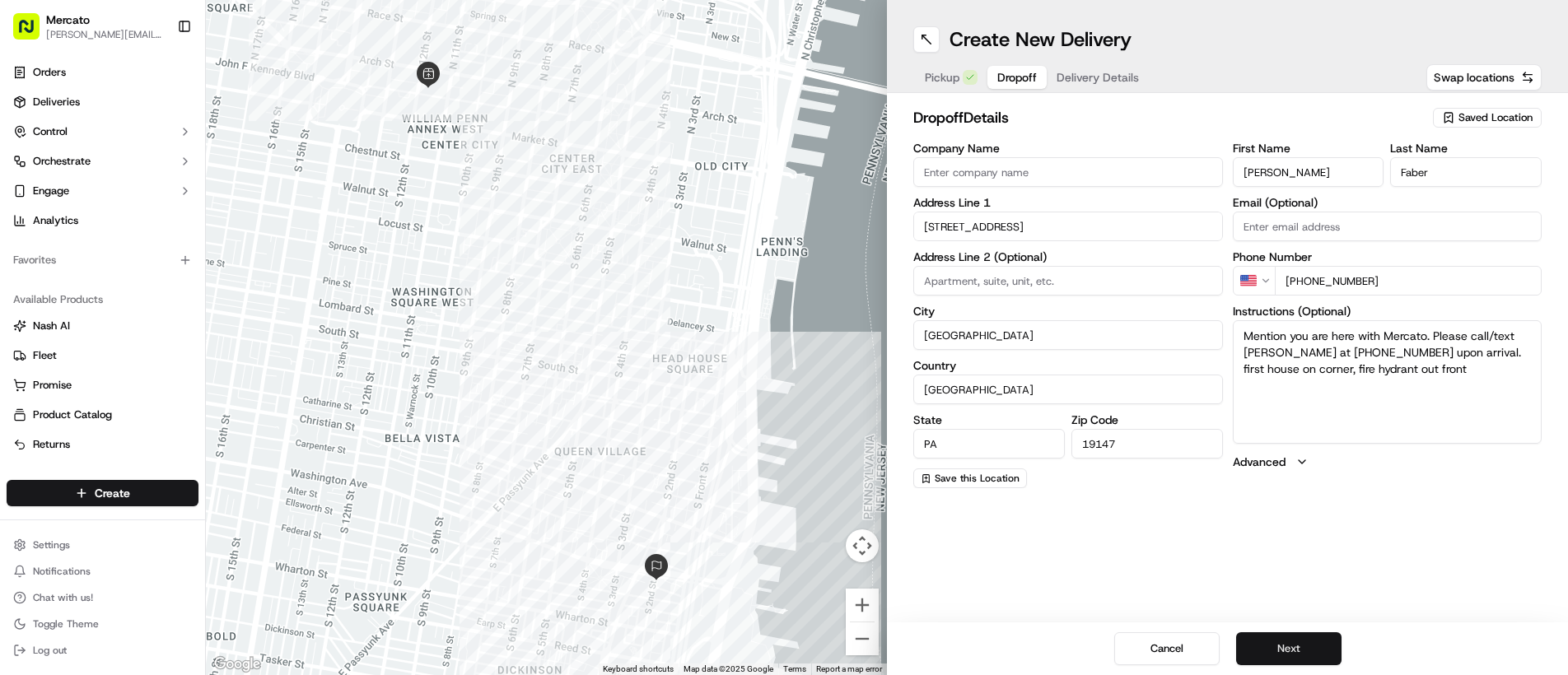
click at [1286, 650] on button "Next" at bounding box center [1288, 648] width 106 height 33
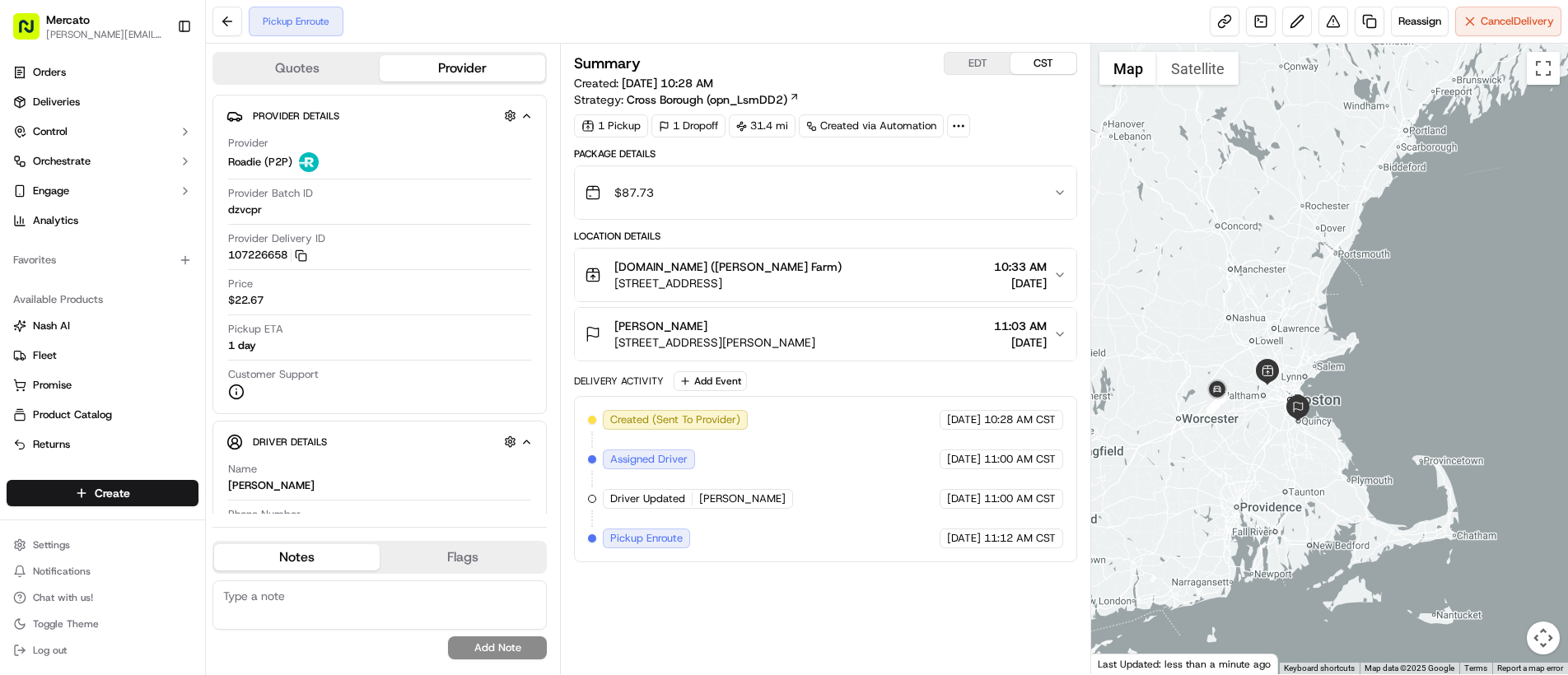
drag, startPoint x: 1204, startPoint y: 433, endPoint x: 1247, endPoint y: 431, distance: 43.0
click at [1249, 431] on div at bounding box center [1329, 359] width 477 height 630
